Goal: Transaction & Acquisition: Purchase product/service

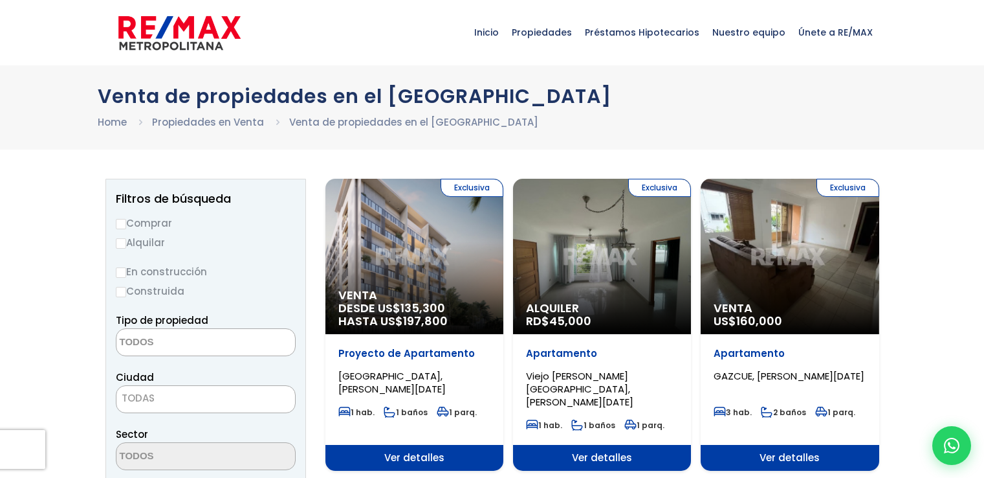
select select
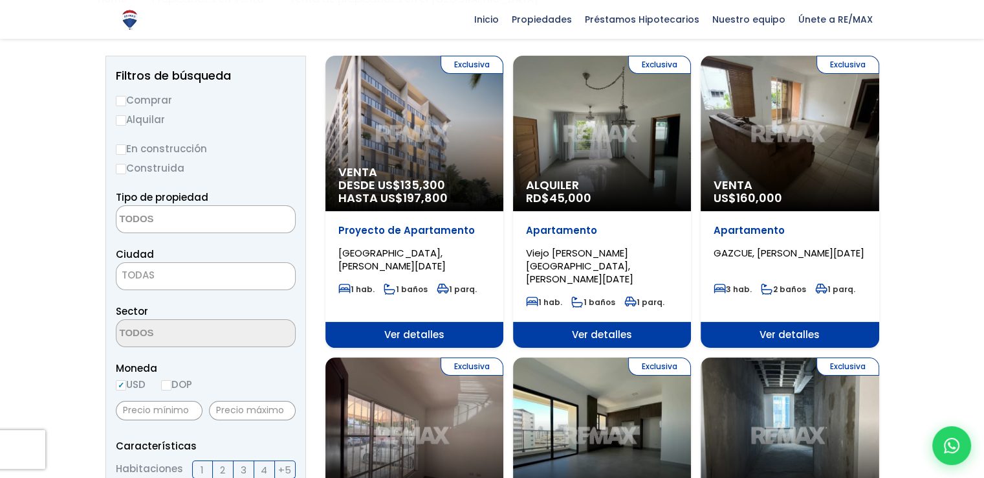
scroll to position [129, 0]
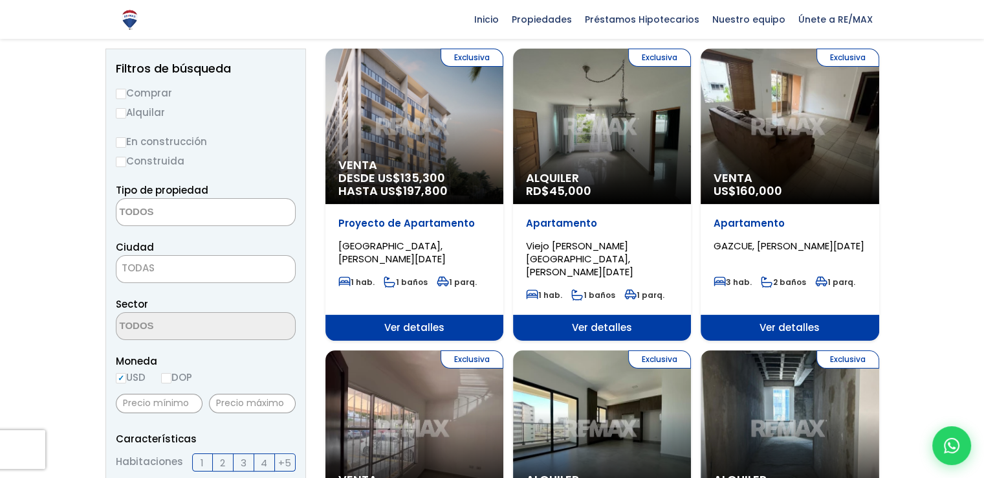
click at [125, 94] on input "Comprar" at bounding box center [121, 94] width 10 height 10
radio input "true"
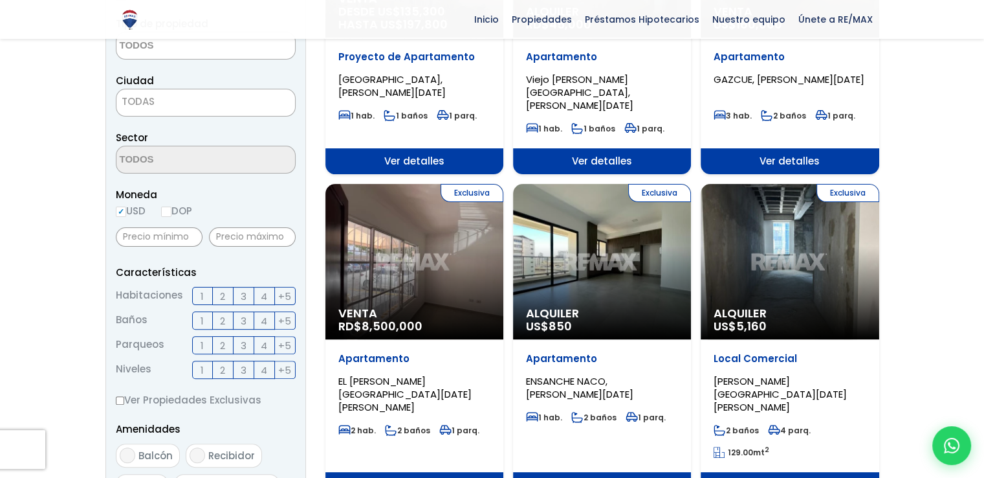
scroll to position [324, 0]
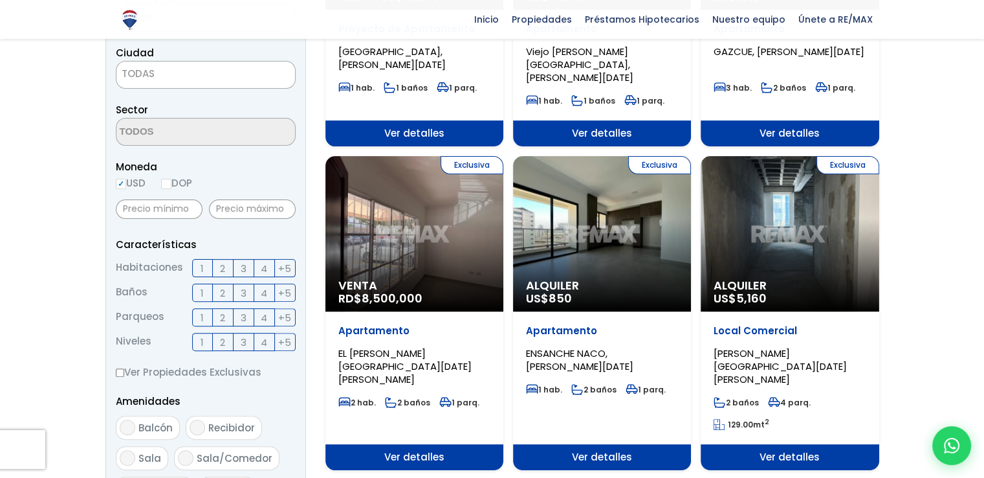
click at [245, 271] on span "3" at bounding box center [244, 268] width 6 height 16
click at [0, 0] on input "3" at bounding box center [0, 0] width 0 height 0
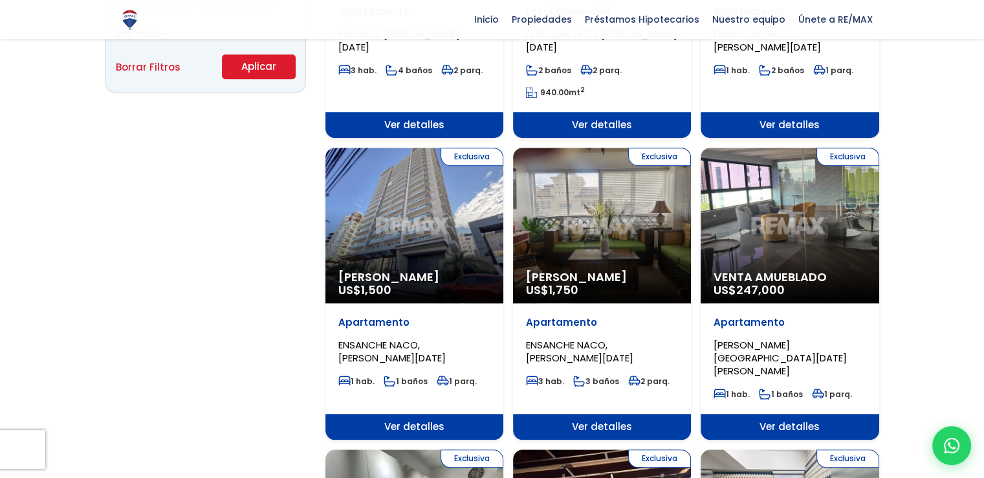
scroll to position [971, 0]
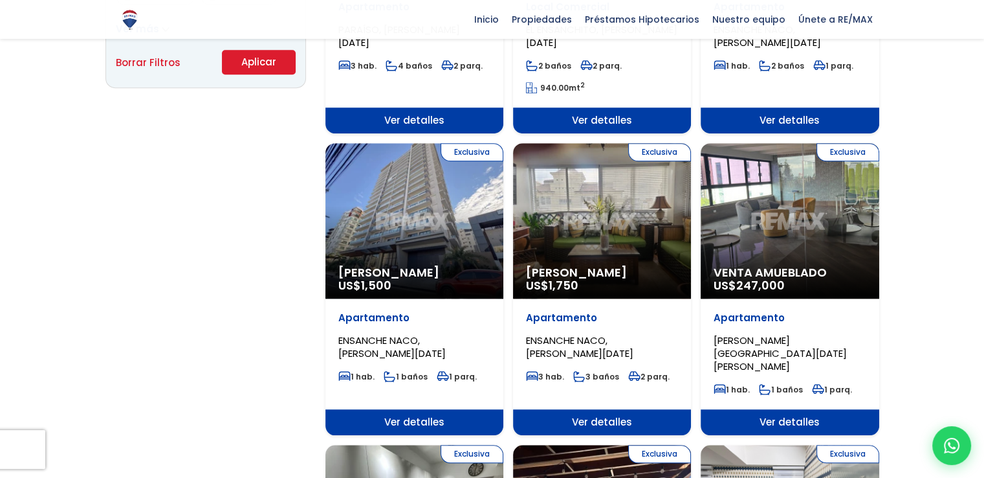
click at [399, 266] on span "[PERSON_NAME]" at bounding box center [414, 272] width 152 height 13
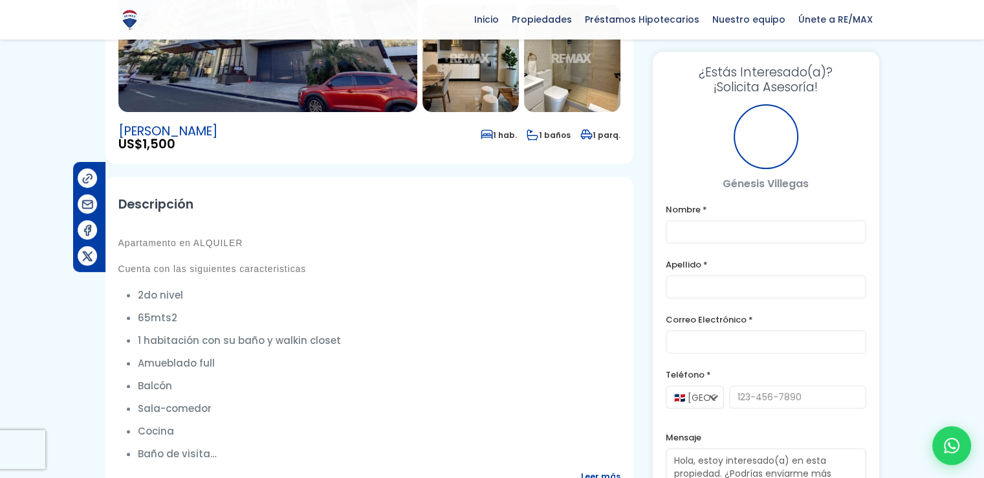
scroll to position [65, 0]
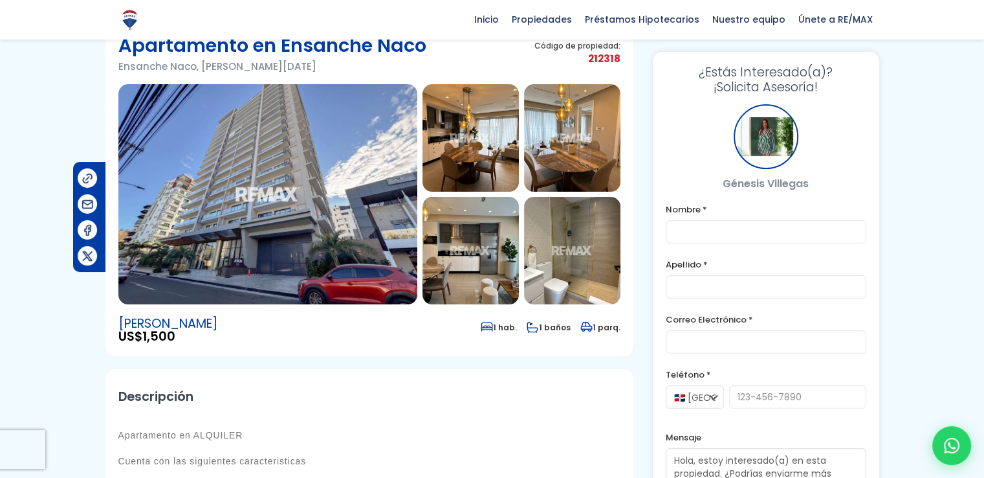
click at [443, 166] on img at bounding box center [471, 137] width 96 height 107
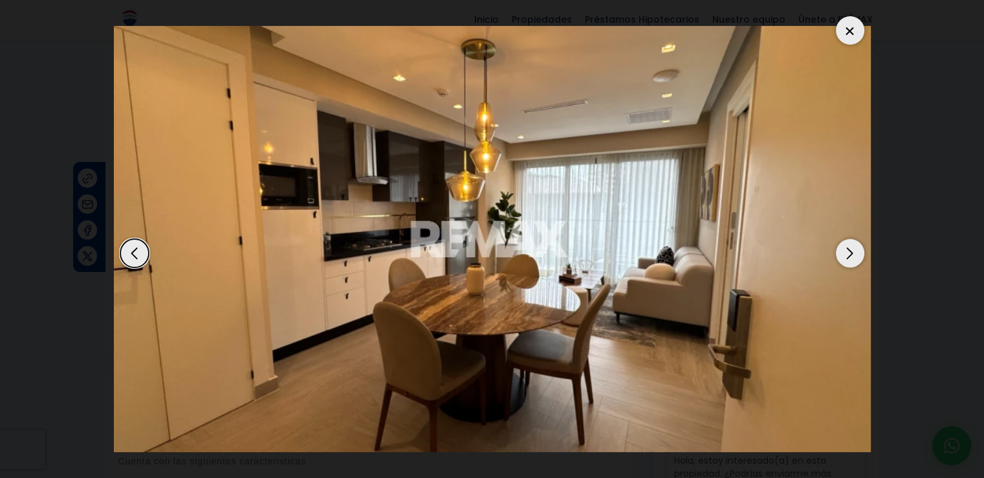
click at [853, 254] on div "Next slide" at bounding box center [850, 253] width 28 height 28
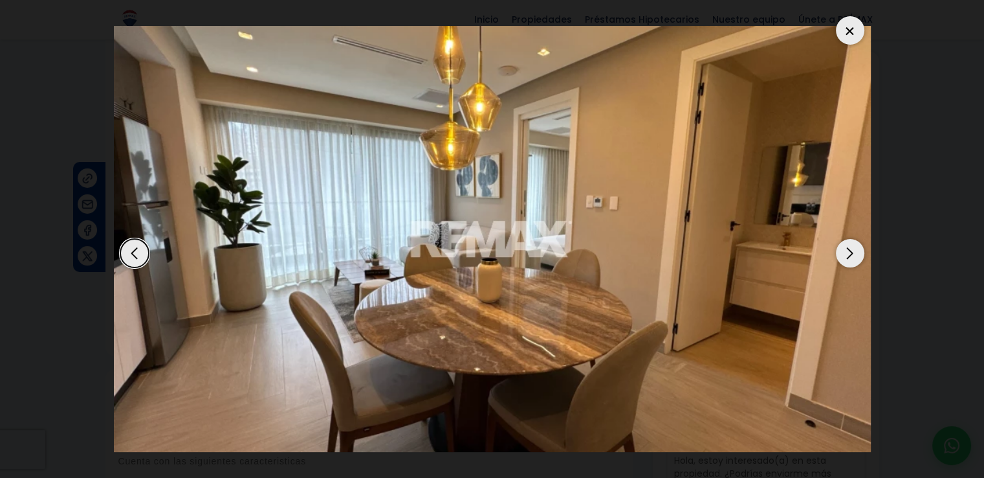
click at [853, 254] on div "Next slide" at bounding box center [850, 253] width 28 height 28
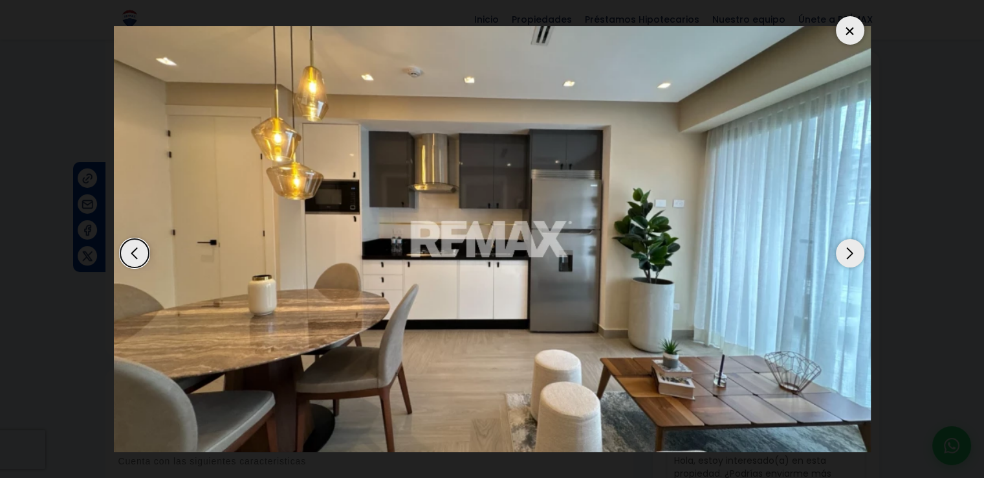
click at [853, 254] on div "Next slide" at bounding box center [850, 253] width 28 height 28
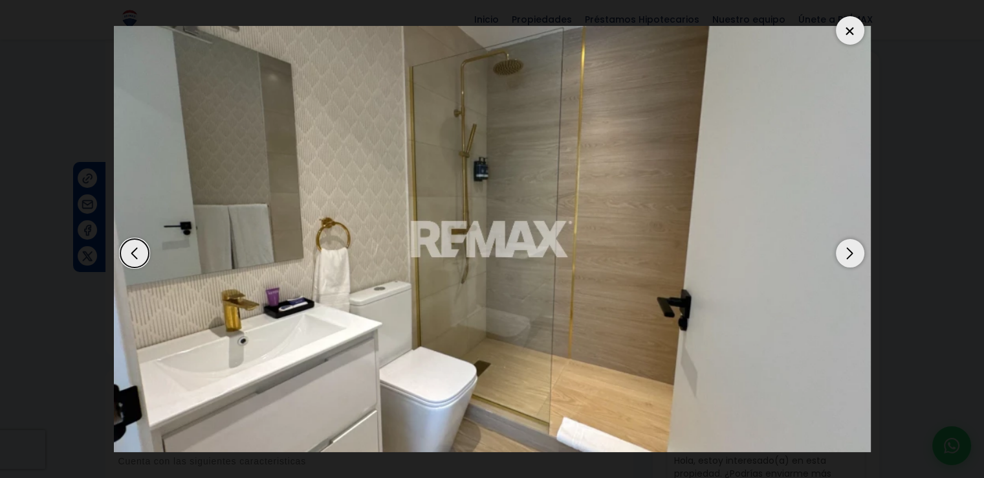
click at [853, 254] on div "Next slide" at bounding box center [850, 253] width 28 height 28
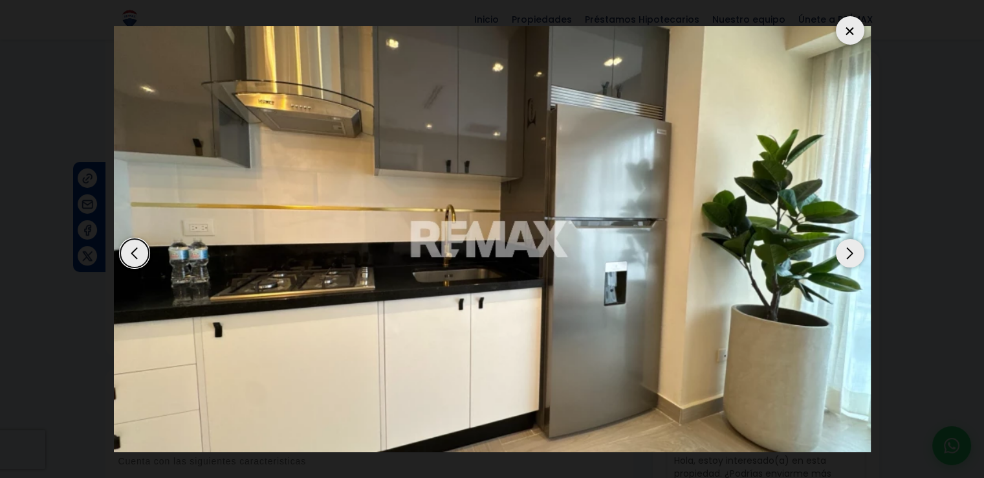
click at [853, 254] on div "Next slide" at bounding box center [850, 253] width 28 height 28
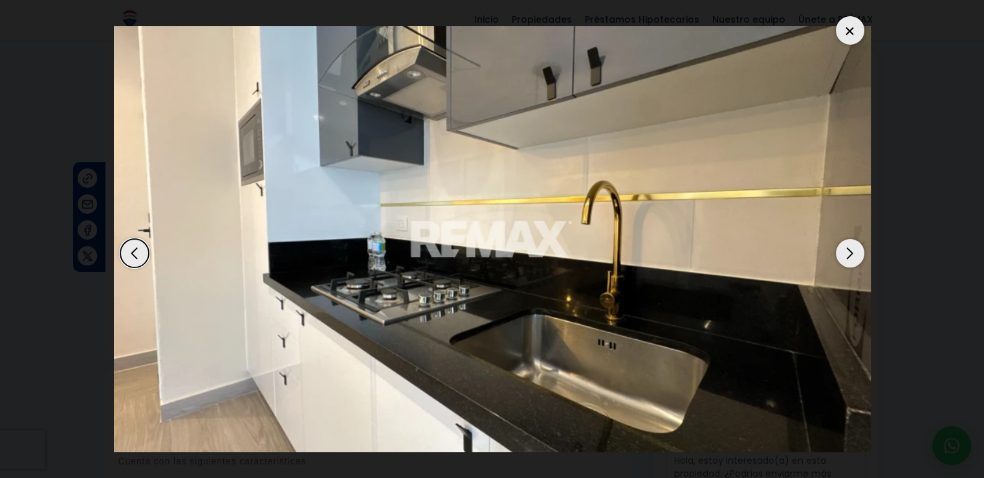
click at [850, 263] on div "Next slide" at bounding box center [850, 253] width 28 height 28
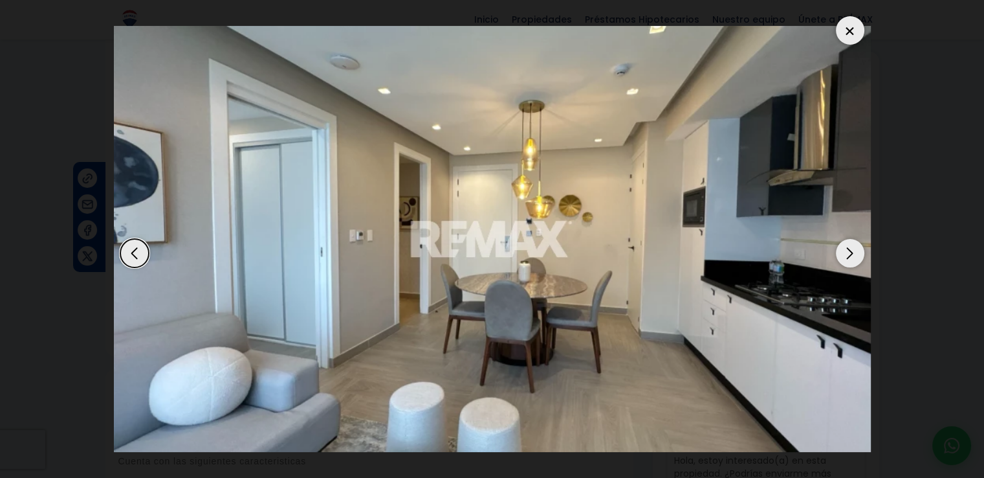
click at [140, 254] on div "Previous slide" at bounding box center [134, 253] width 28 height 28
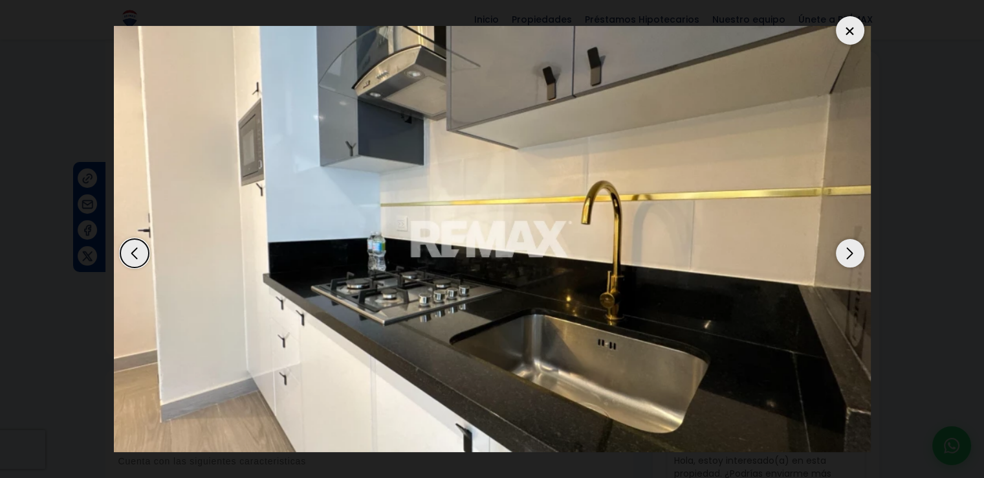
click at [839, 252] on div "Next slide" at bounding box center [850, 253] width 28 height 28
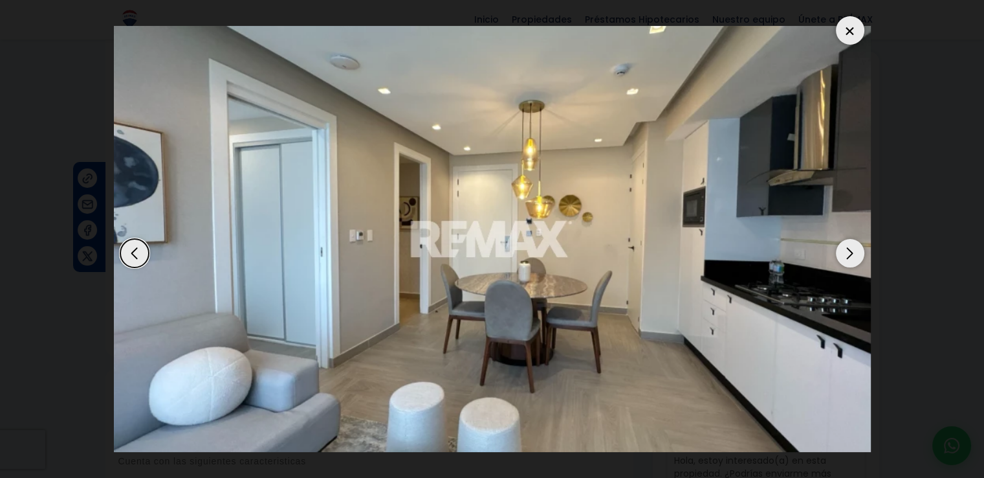
click at [839, 252] on div "Next slide" at bounding box center [850, 253] width 28 height 28
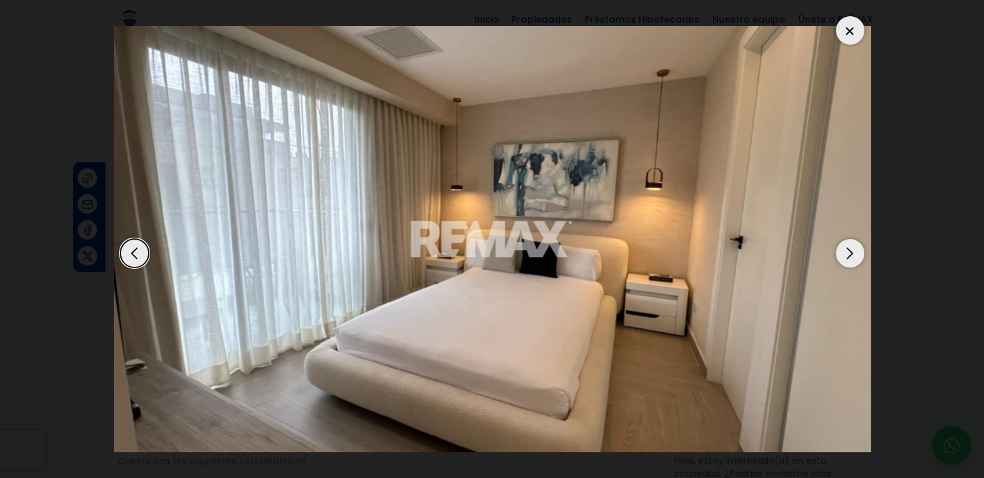
click at [839, 252] on div "Next slide" at bounding box center [850, 253] width 28 height 28
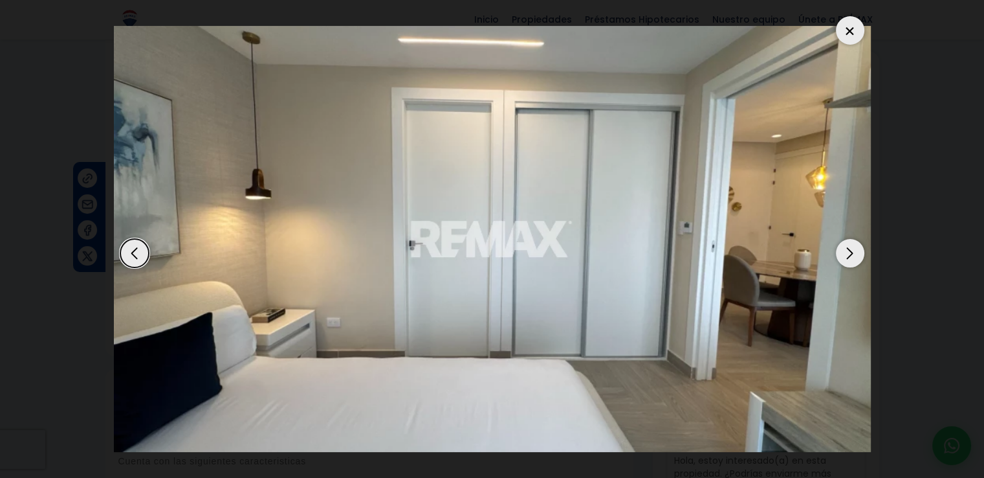
click at [839, 252] on div "Next slide" at bounding box center [850, 253] width 28 height 28
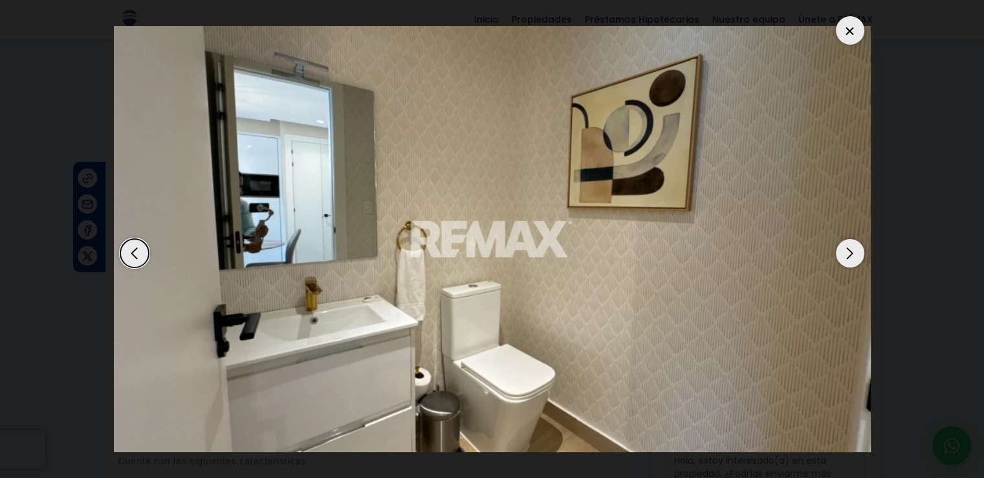
click at [841, 245] on div "Next slide" at bounding box center [850, 253] width 28 height 28
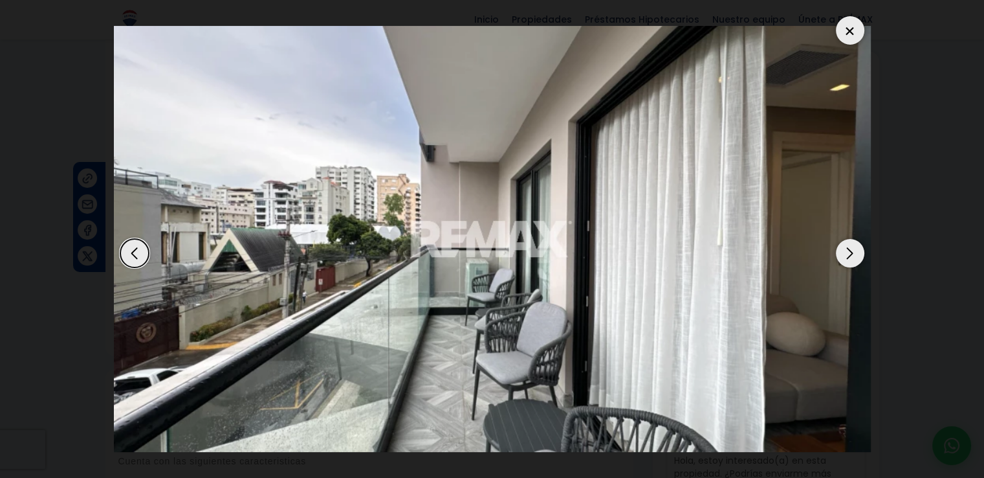
click at [854, 14] on div "12 / 19" at bounding box center [492, 239] width 757 height 458
click at [852, 21] on div at bounding box center [850, 30] width 28 height 28
